Goal: Task Accomplishment & Management: Manage account settings

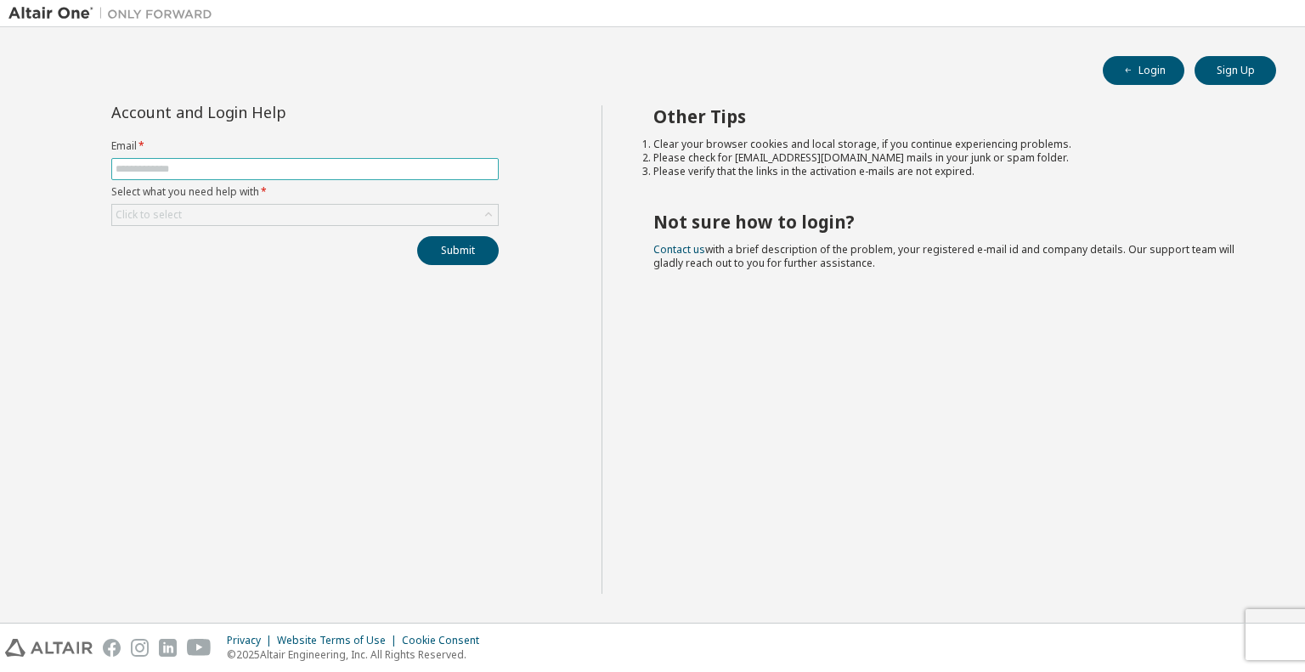
click at [136, 173] on input "text" at bounding box center [305, 169] width 379 height 14
type input "**********"
click at [212, 261] on div "Submit" at bounding box center [304, 250] width 387 height 29
click at [482, 238] on button "Submit" at bounding box center [458, 250] width 82 height 29
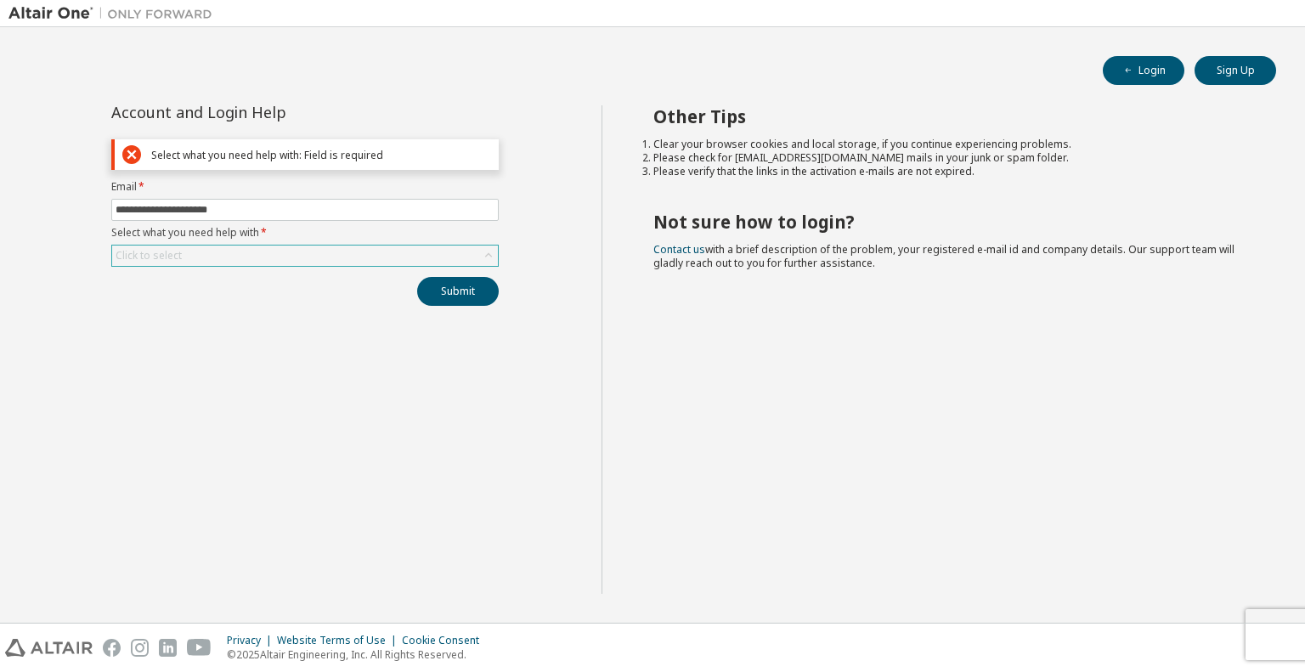
click at [225, 262] on div "Click to select" at bounding box center [305, 256] width 386 height 20
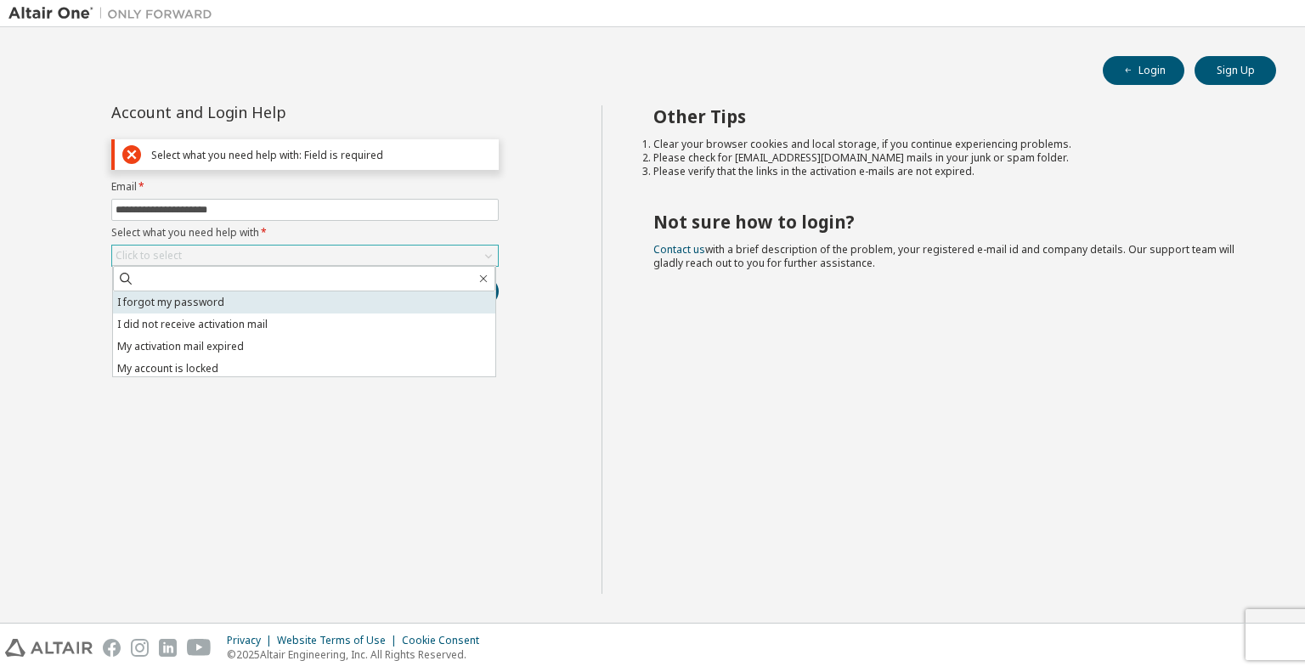
click at [218, 308] on li "I forgot my password" at bounding box center [304, 302] width 382 height 22
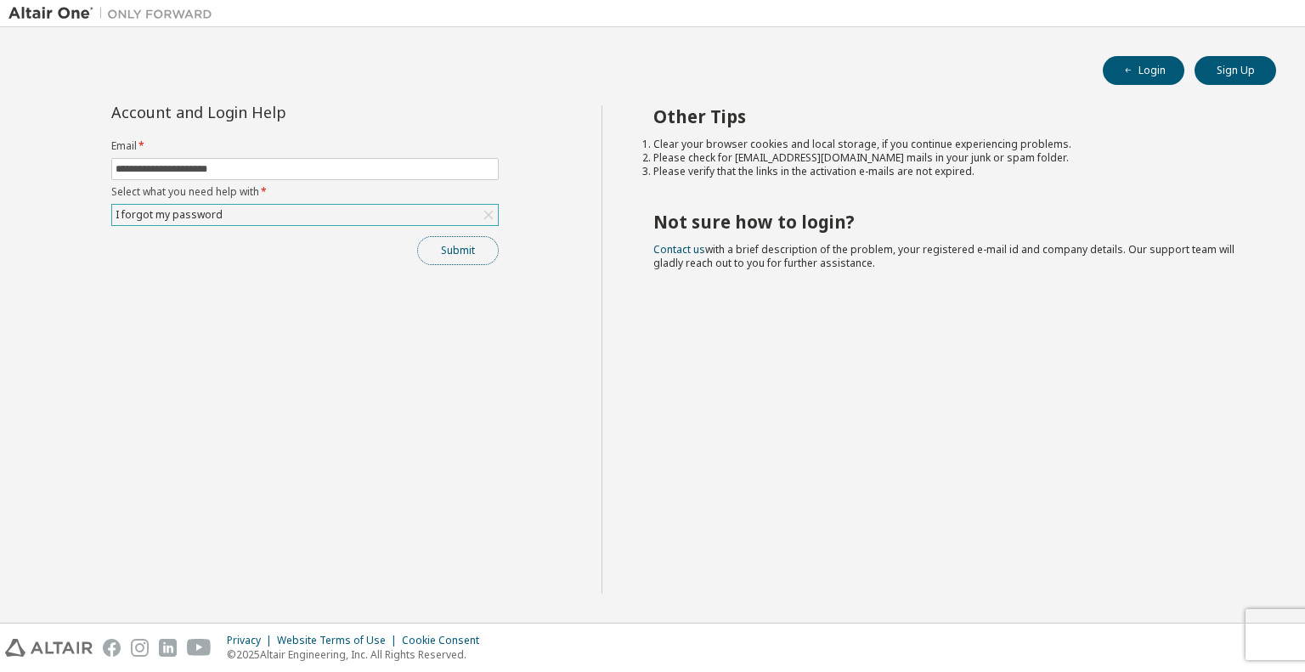
click at [432, 258] on button "Submit" at bounding box center [458, 250] width 82 height 29
click at [331, 211] on div "I forgot my password" at bounding box center [305, 215] width 386 height 20
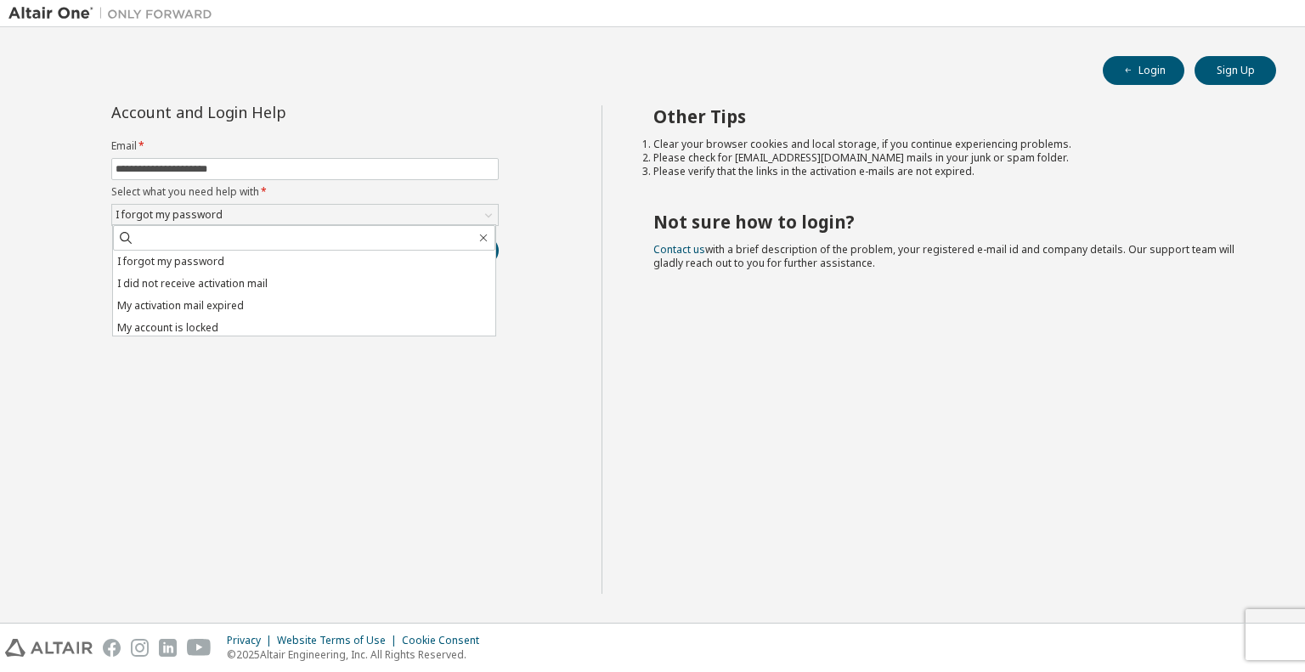
click at [350, 450] on div "**********" at bounding box center [304, 349] width 593 height 489
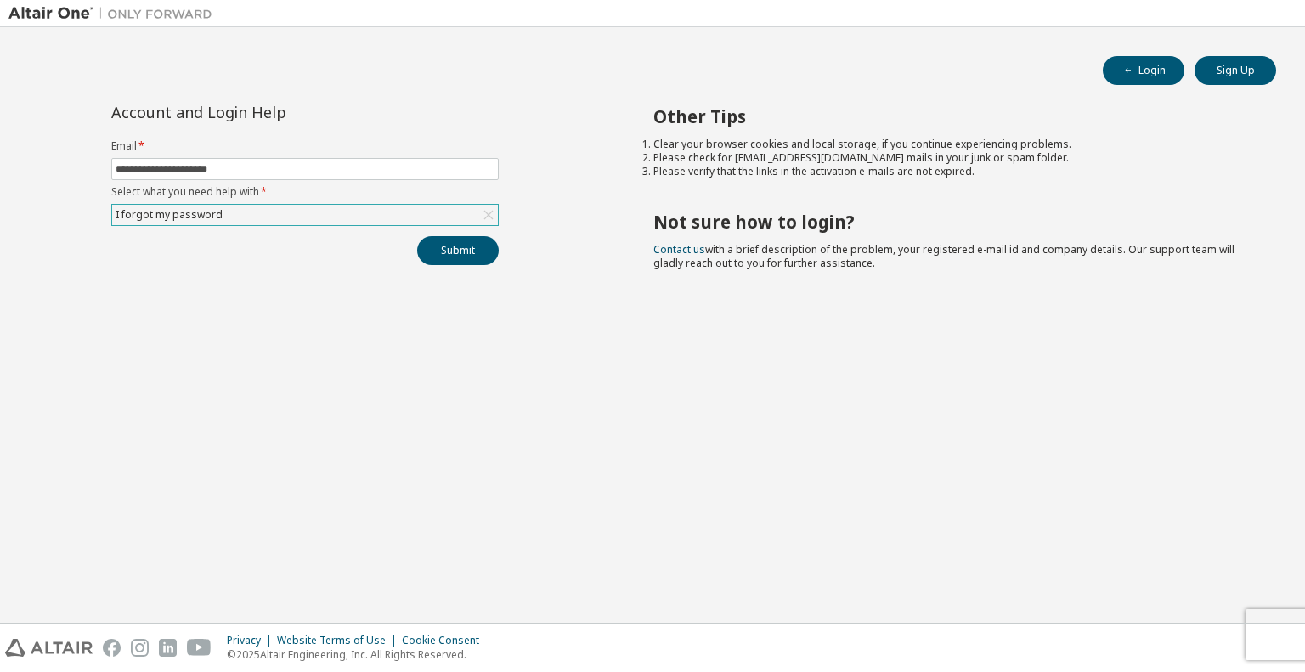
click at [233, 217] on div "I forgot my password" at bounding box center [305, 215] width 386 height 20
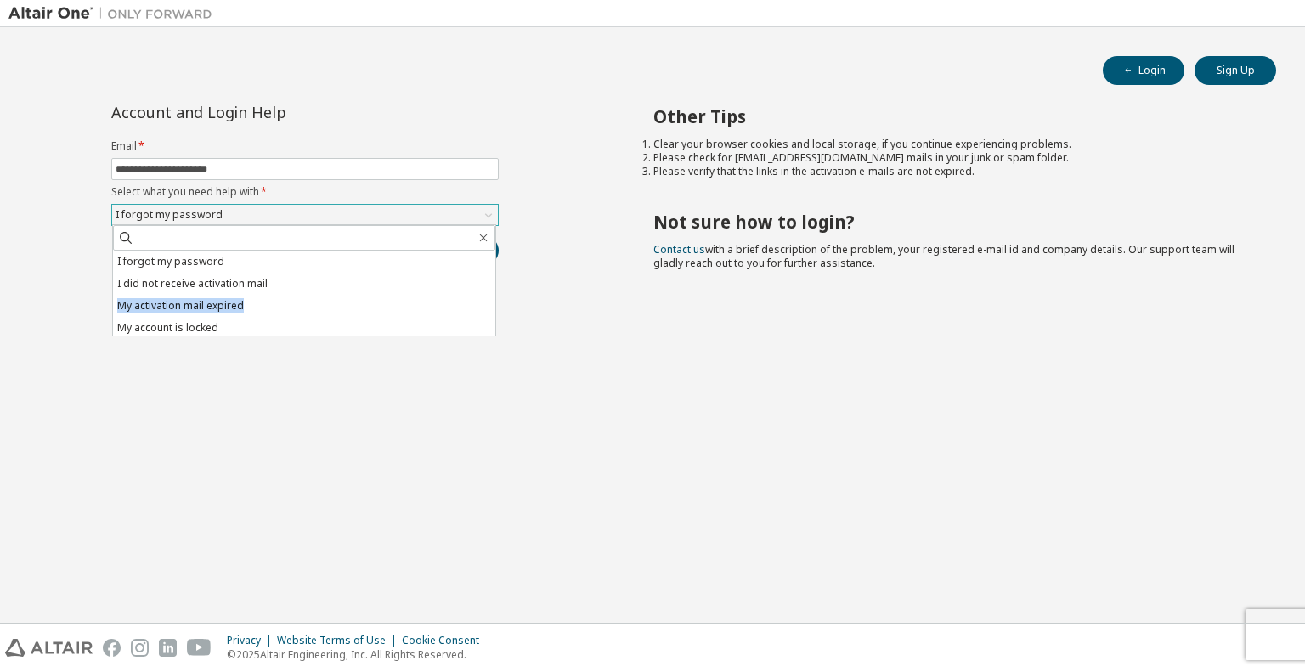
drag, startPoint x: 268, startPoint y: 307, endPoint x: 112, endPoint y: 308, distance: 155.5
click at [112, 308] on div "I forgot my password I did not receive activation mail My activation mail expir…" at bounding box center [304, 280] width 384 height 112
copy li "My activation mail expired"
drag, startPoint x: 236, startPoint y: 329, endPoint x: 107, endPoint y: 309, distance: 130.6
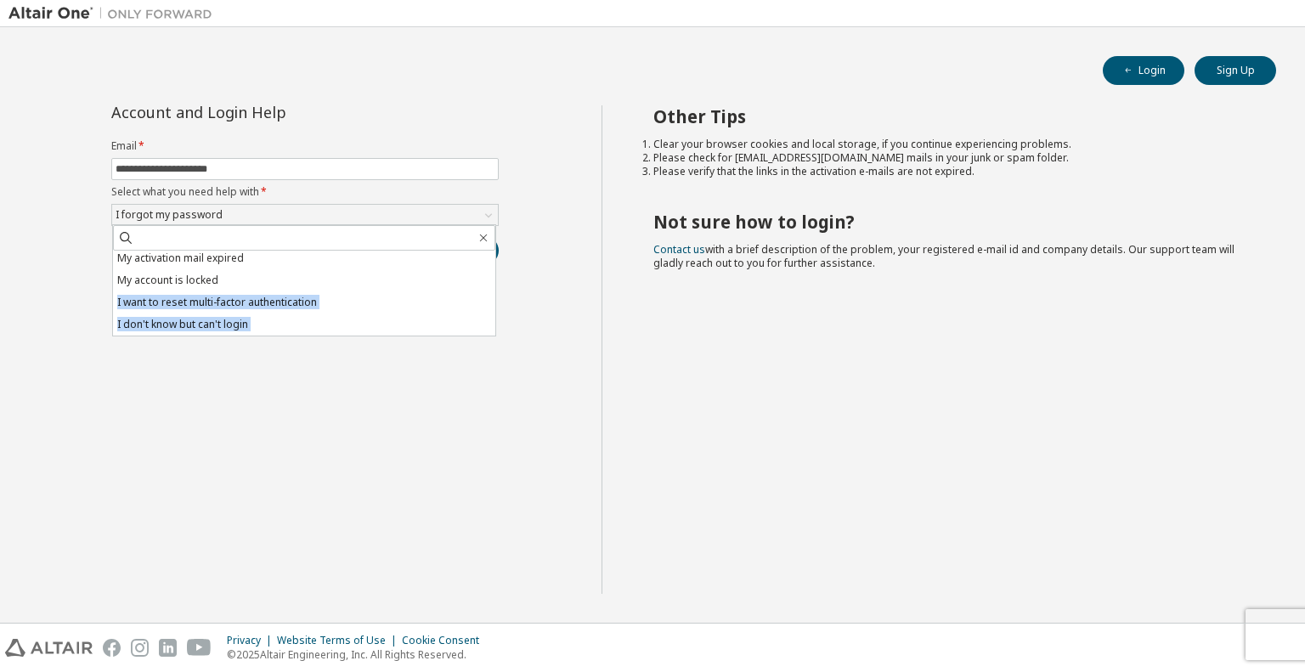
click at [107, 309] on div "**********" at bounding box center [304, 349] width 593 height 489
copy ul "I want to reset multi-factor authentication I don't know but can't login"
click at [299, 297] on li "I want to reset multi-factor authentication" at bounding box center [304, 302] width 382 height 22
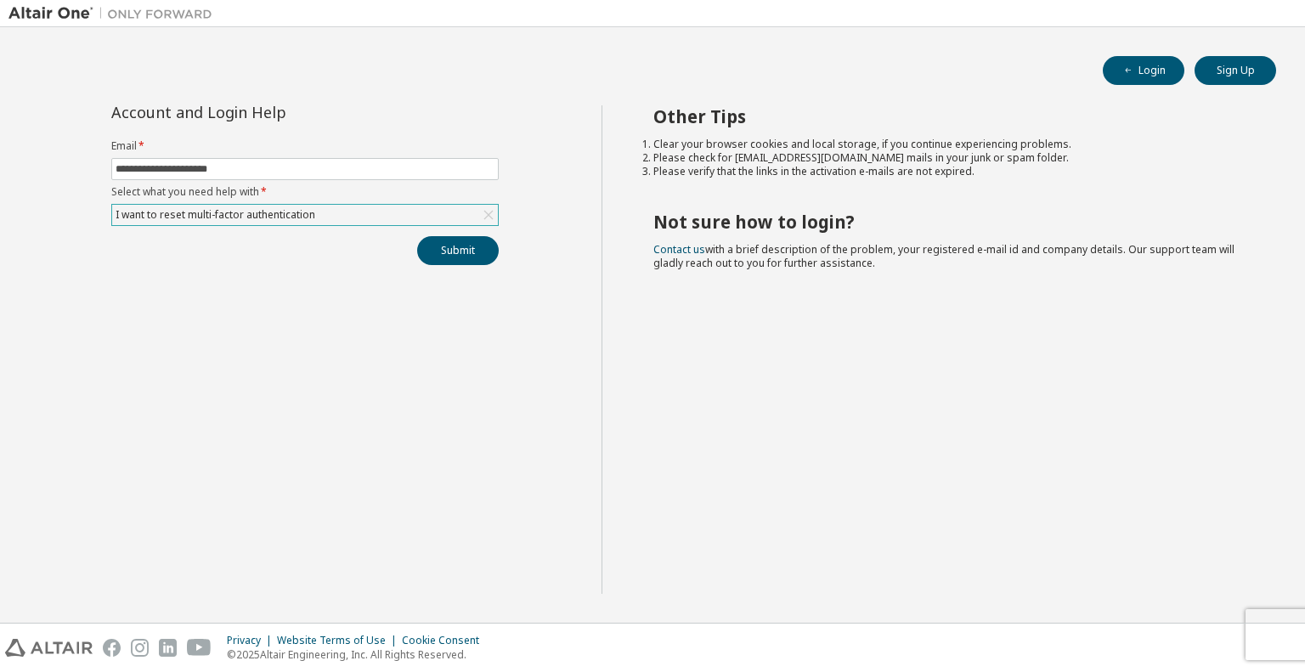
click at [455, 213] on div "I want to reset multi-factor authentication" at bounding box center [305, 215] width 386 height 20
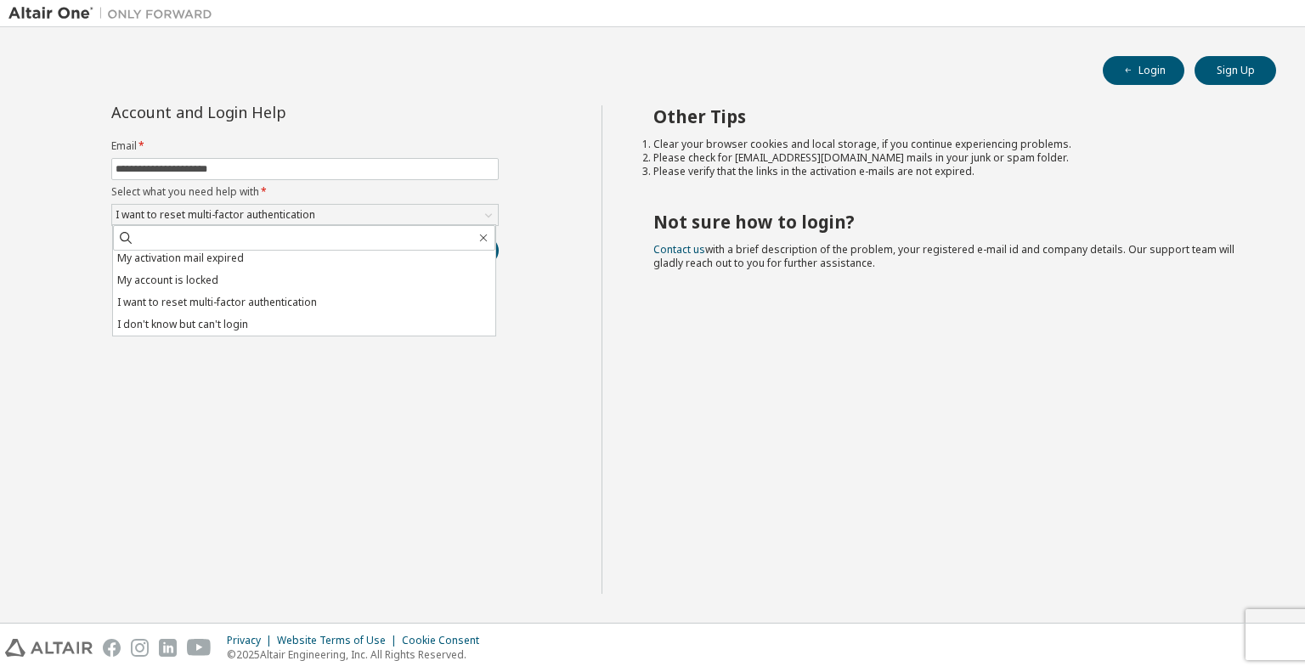
click at [292, 370] on div "**********" at bounding box center [304, 349] width 593 height 489
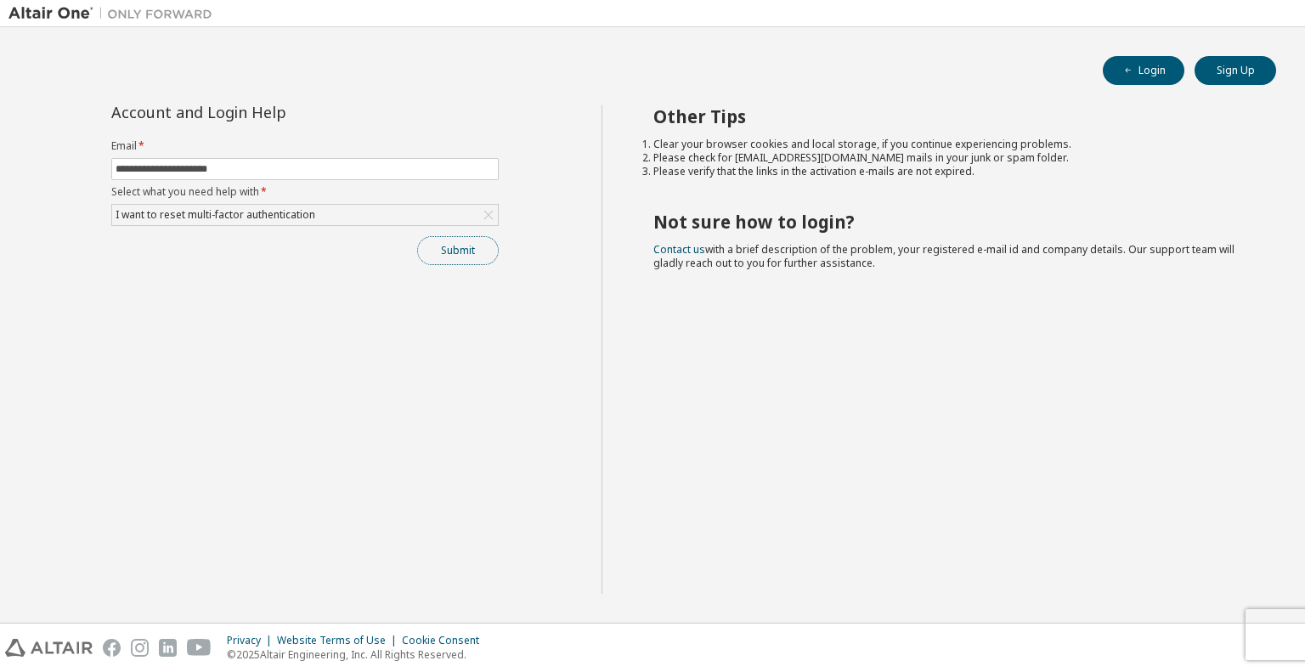
click at [488, 246] on button "Submit" at bounding box center [458, 250] width 82 height 29
click at [468, 158] on span at bounding box center [304, 169] width 387 height 22
click at [469, 172] on input "text" at bounding box center [305, 169] width 379 height 14
type input "**********"
click at [306, 218] on div "Click to select" at bounding box center [305, 215] width 386 height 20
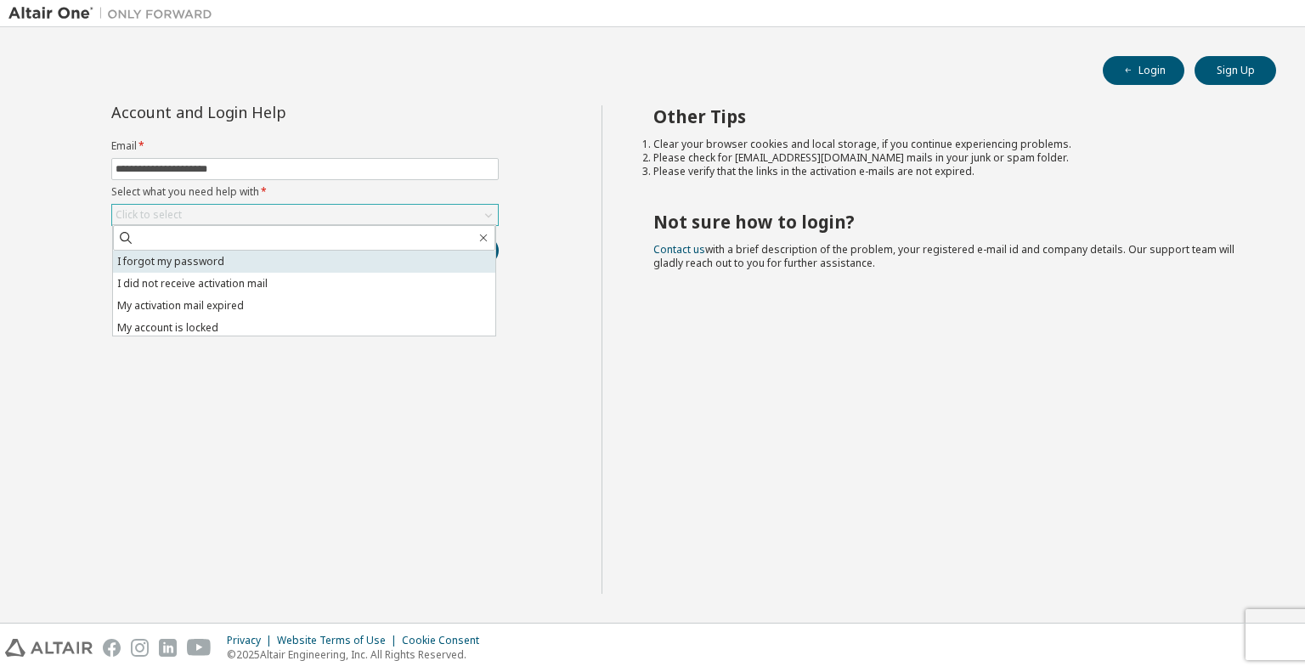
click at [299, 262] on li "I forgot my password" at bounding box center [304, 262] width 382 height 22
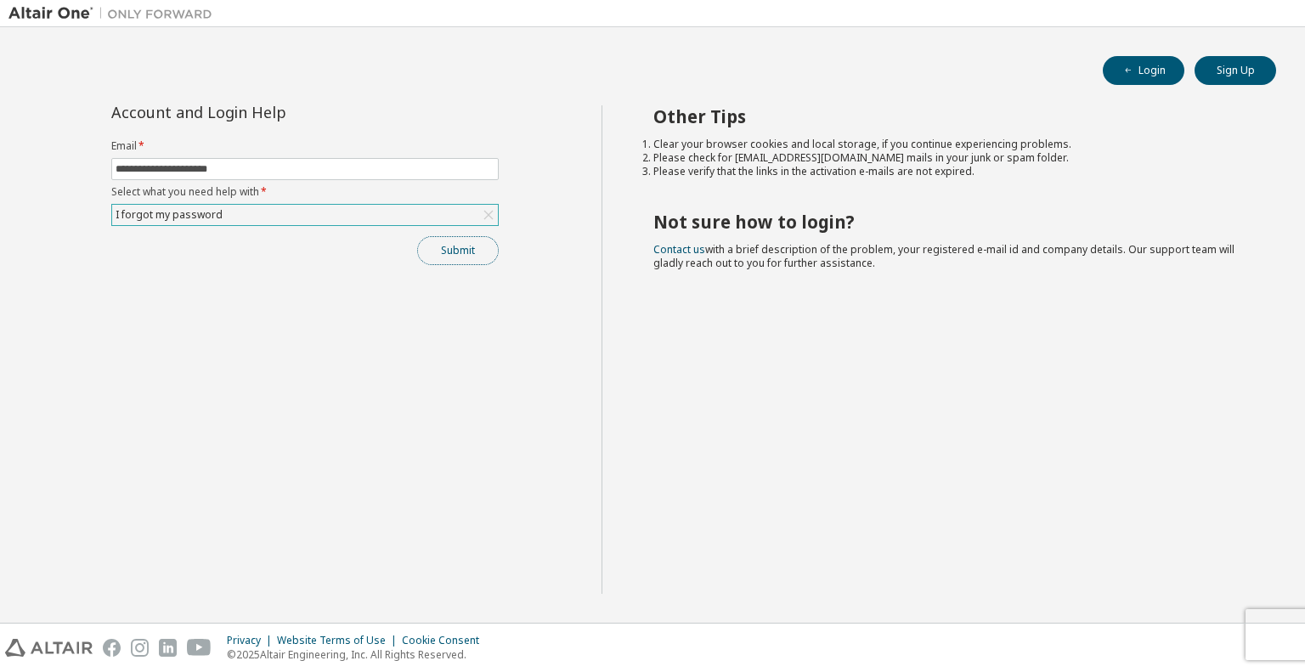
click at [471, 261] on button "Submit" at bounding box center [458, 250] width 82 height 29
click at [215, 217] on div "I forgot my password" at bounding box center [169, 215] width 112 height 19
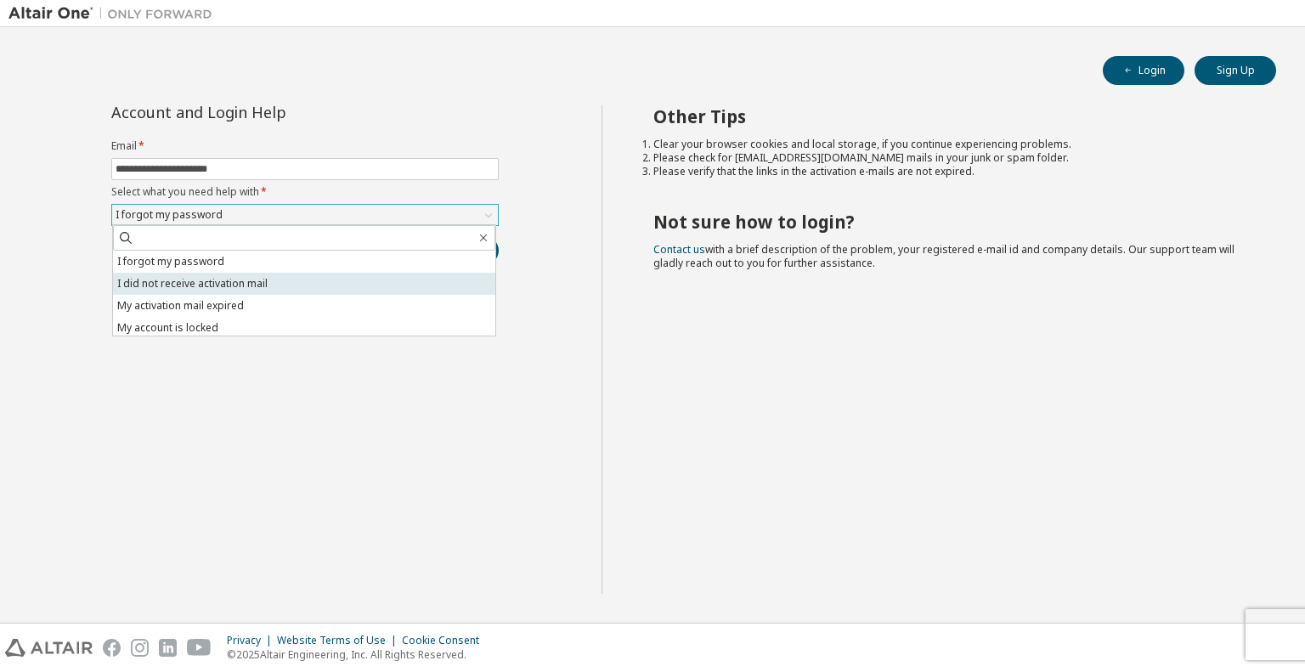
click at [206, 287] on li "I did not receive activation mail" at bounding box center [304, 284] width 382 height 22
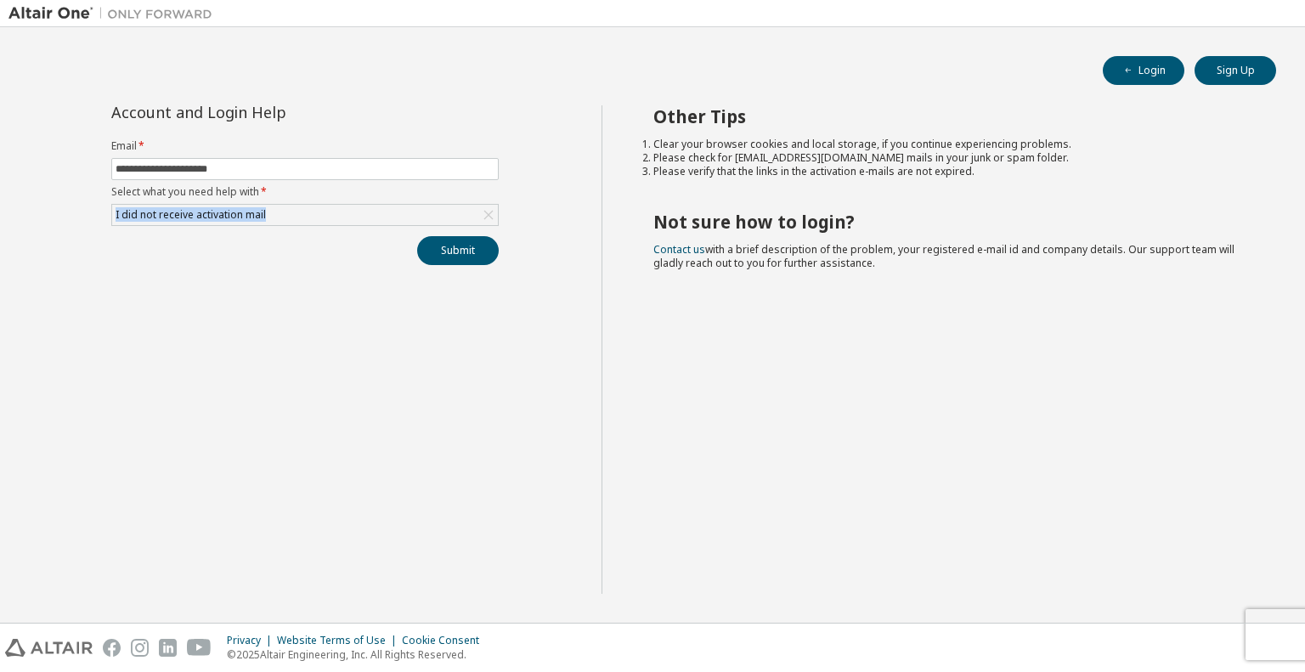
drag, startPoint x: 267, startPoint y: 216, endPoint x: 94, endPoint y: 214, distance: 172.5
click at [94, 214] on div "**********" at bounding box center [304, 349] width 593 height 489
copy div "I did not receive activation mail"
